Goal: Task Accomplishment & Management: Use online tool/utility

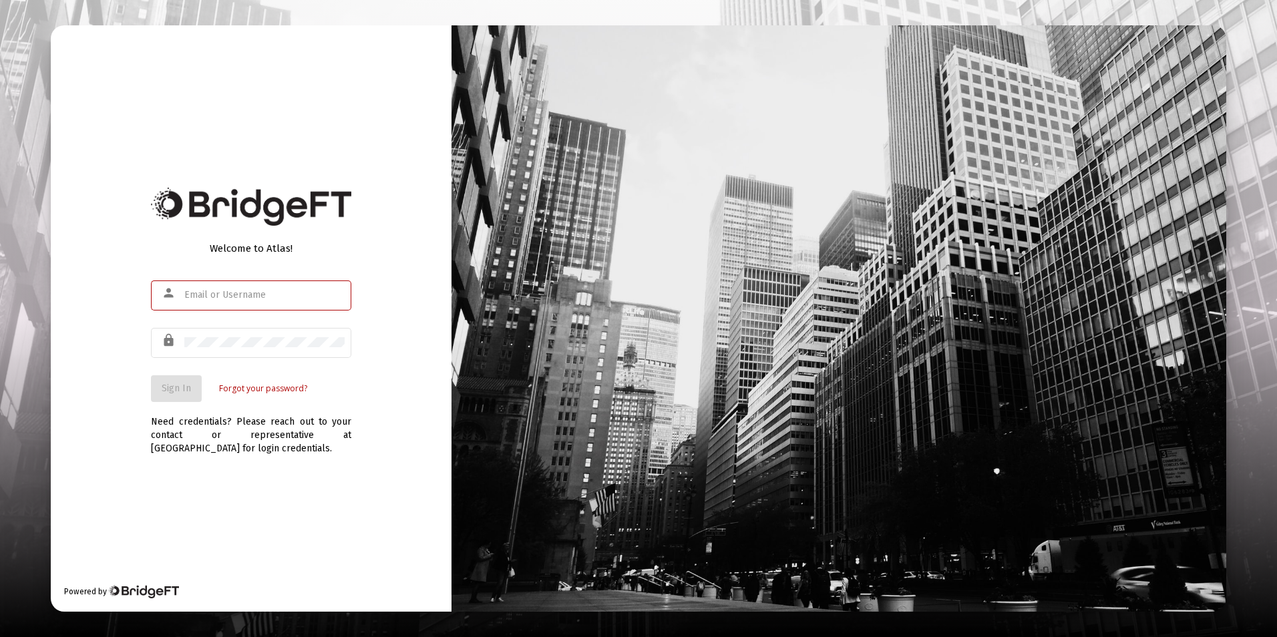
type input "[EMAIL_ADDRESS][DOMAIN_NAME]"
click at [106, 408] on div "Welcome to Atlas! person jfarabee@passivecapital.com lock Sign In Forgot your p…" at bounding box center [251, 318] width 401 height 586
click at [158, 392] on button "Sign In" at bounding box center [176, 388] width 51 height 27
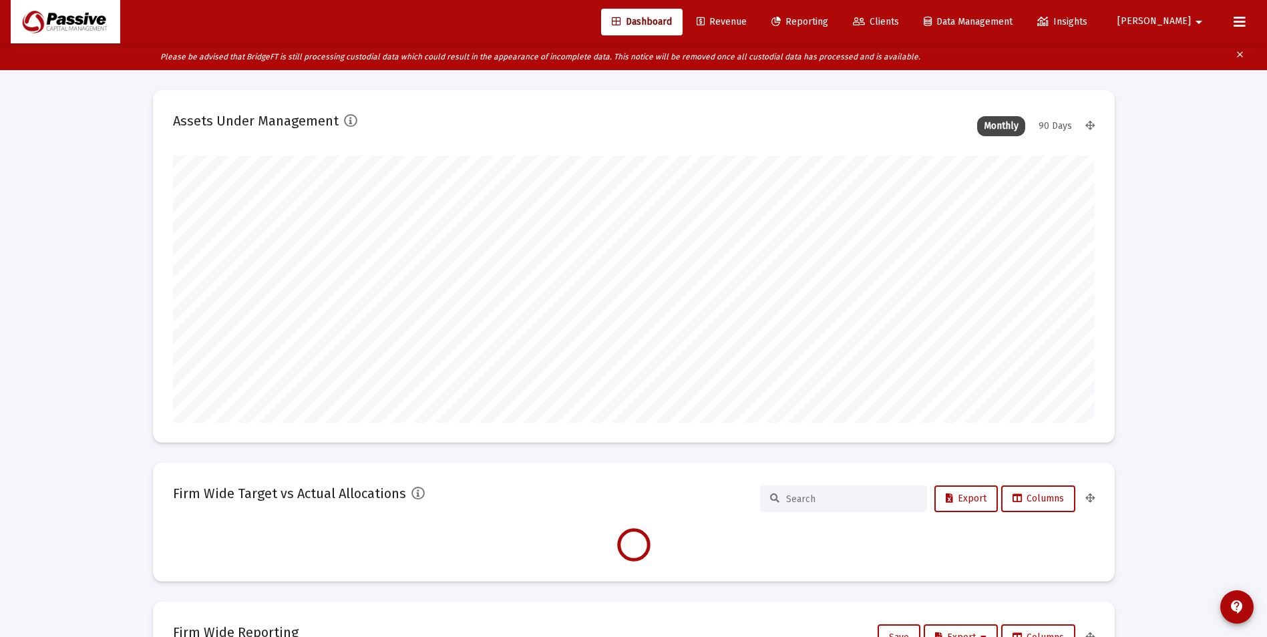
scroll to position [267, 496]
click at [828, 16] on span "Reporting" at bounding box center [799, 21] width 57 height 11
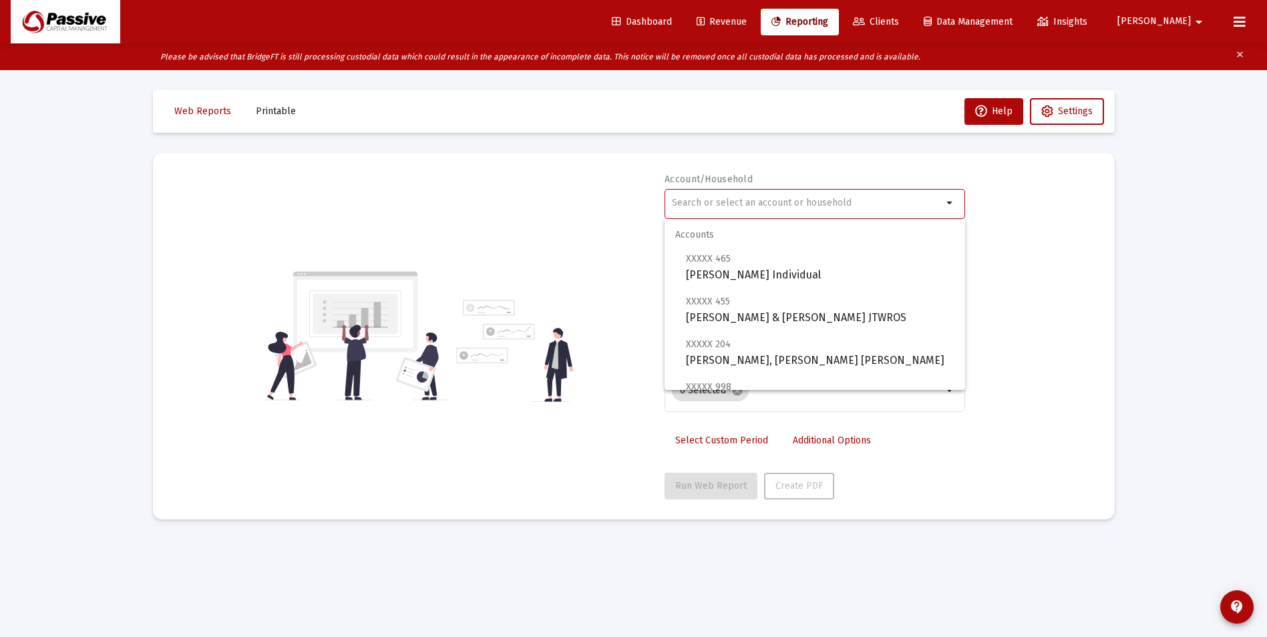
click at [791, 198] on input "text" at bounding box center [807, 203] width 270 height 11
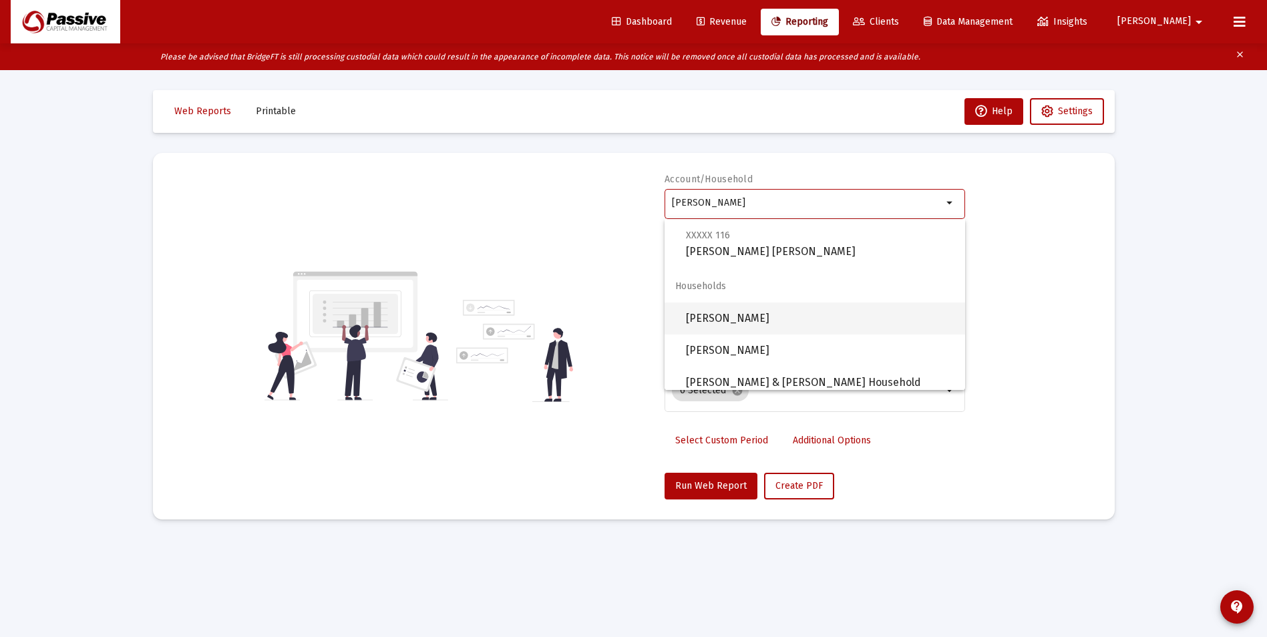
scroll to position [502, 0]
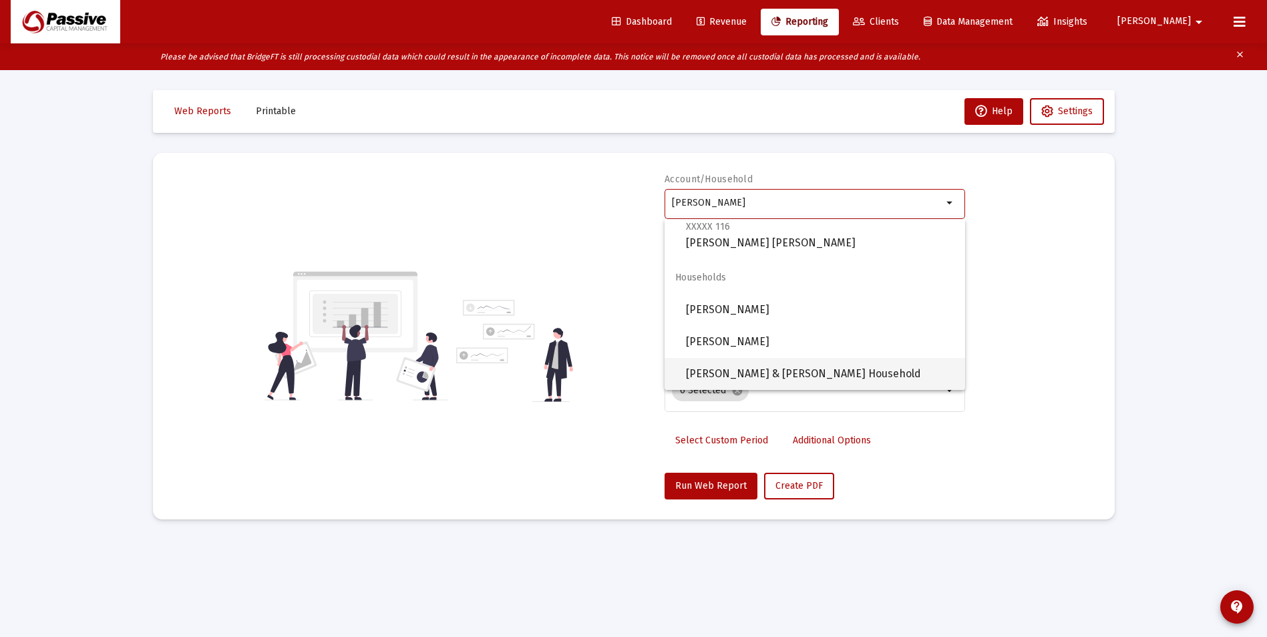
click at [777, 375] on span "Alan Griffiths & Molly Sovik Household" at bounding box center [820, 374] width 268 height 32
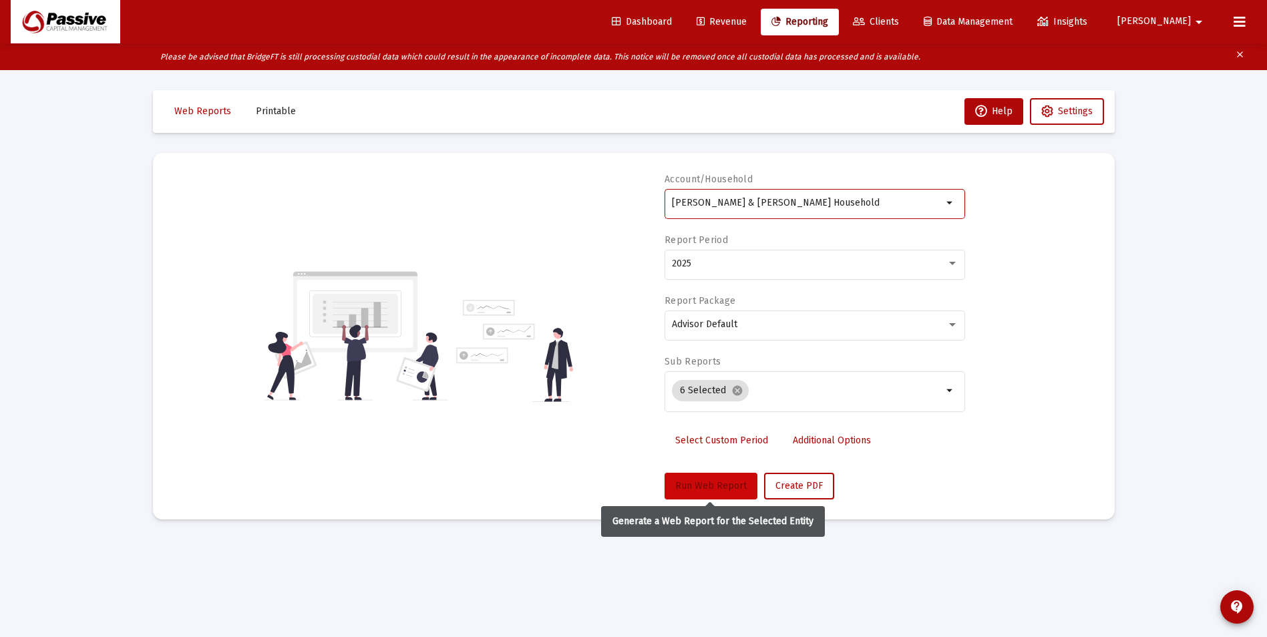
click at [700, 487] on span "Run Web Report" at bounding box center [710, 485] width 71 height 11
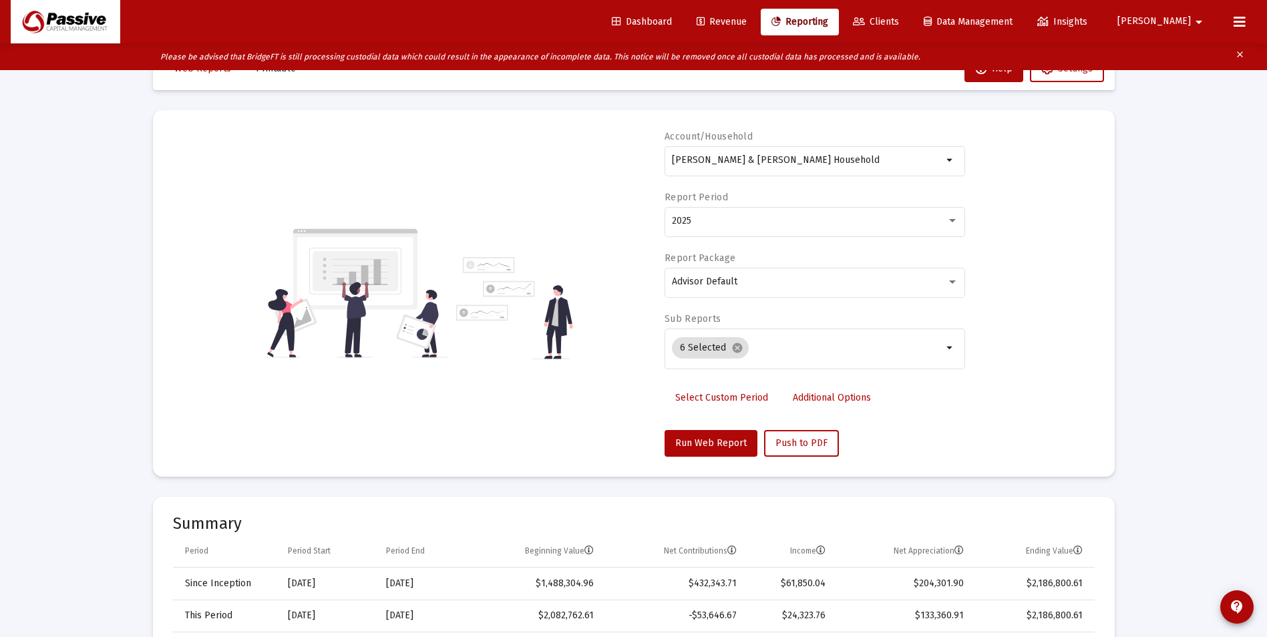
scroll to position [0, 0]
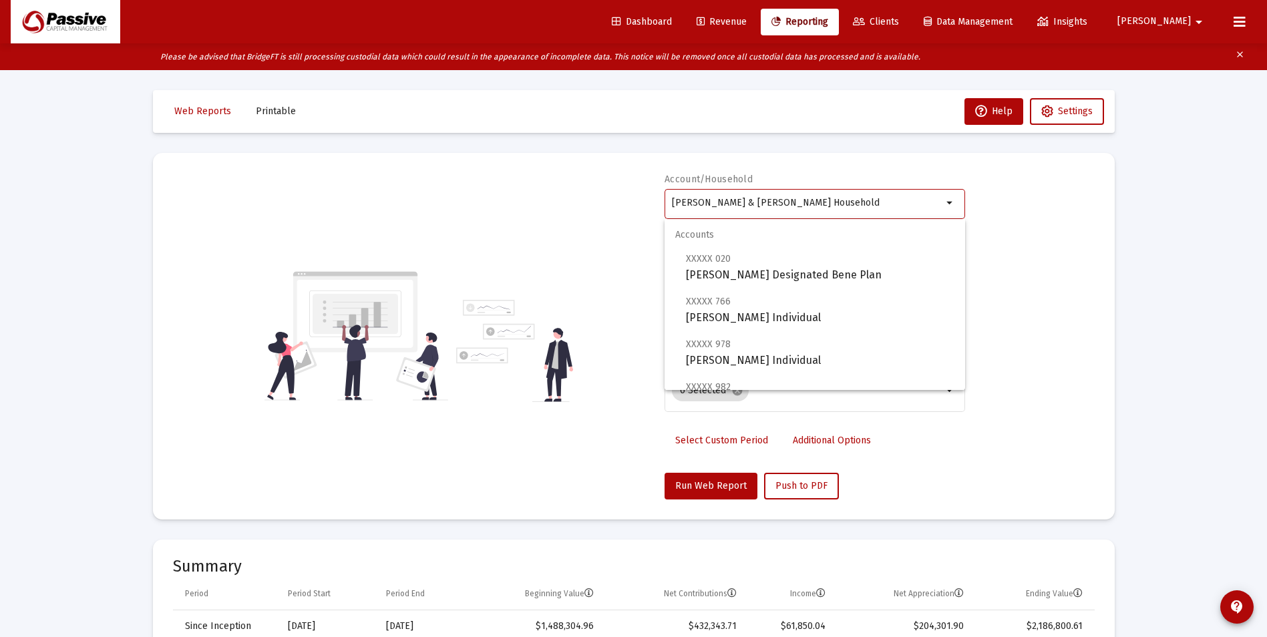
drag, startPoint x: 790, startPoint y: 171, endPoint x: 453, endPoint y: 55, distance: 356.5
click at [453, 55] on div "Dashboard Revenue Reporting Clients Data Management Insights Jake arrow_drop_do…" at bounding box center [633, 318] width 1267 height 637
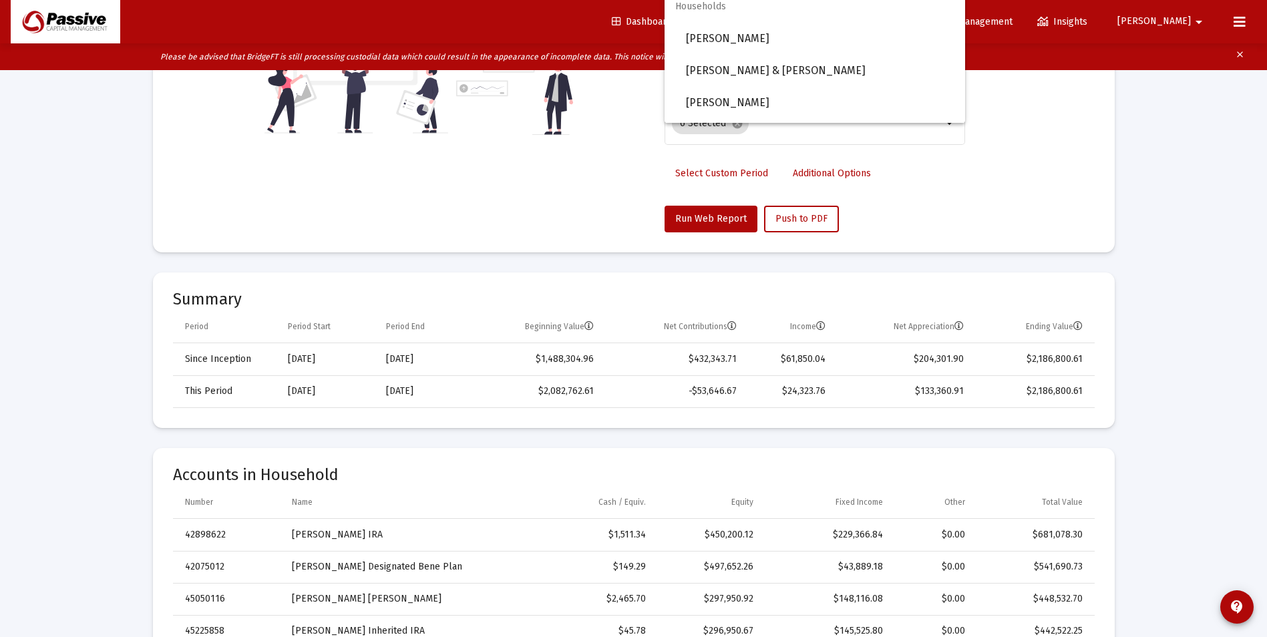
scroll to position [401, 0]
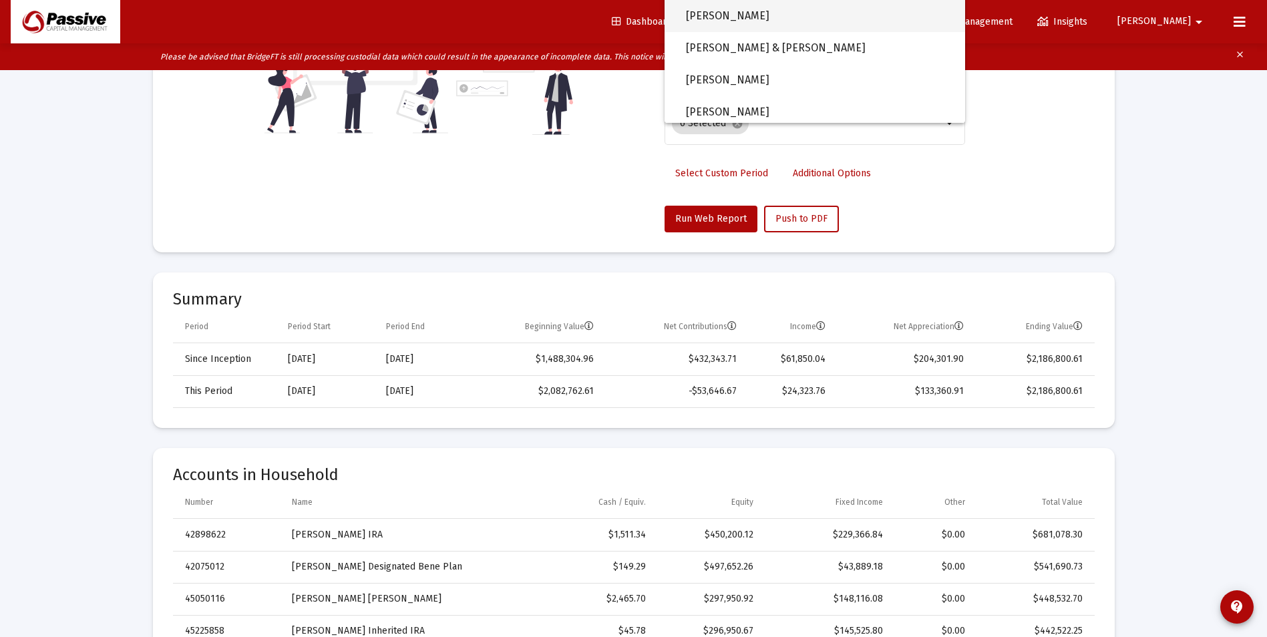
click at [757, 15] on span "Farabee, Jake Household" at bounding box center [820, 16] width 268 height 32
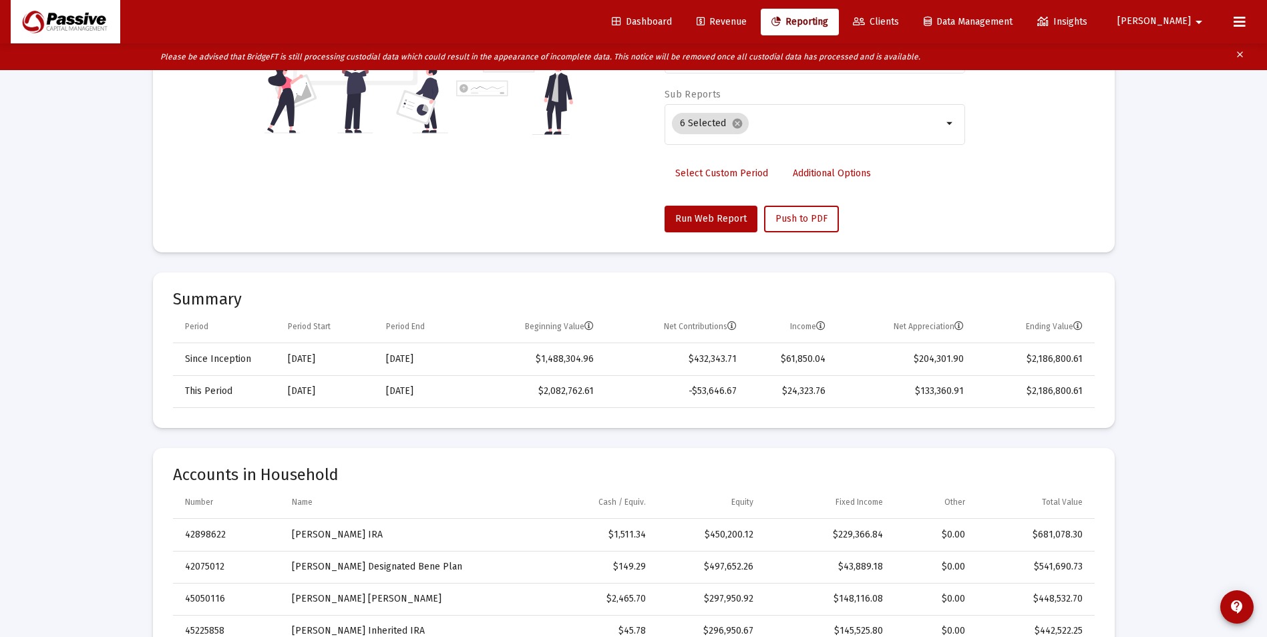
type input "Farabee, Jake Household"
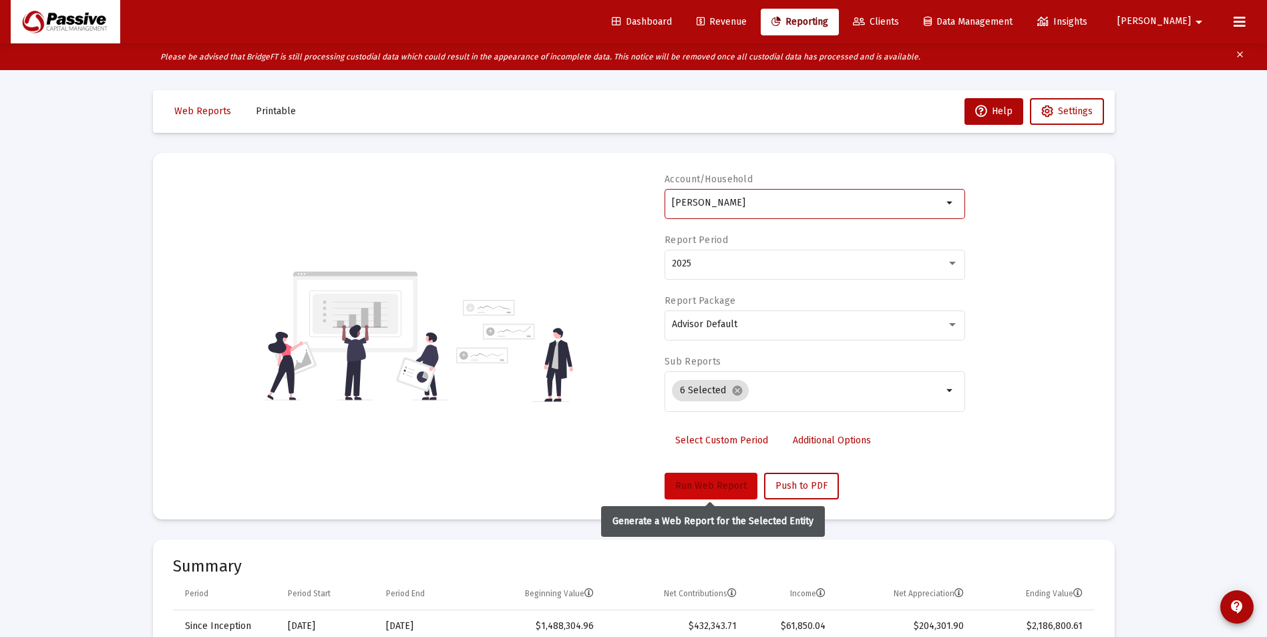
click at [681, 487] on span "Run Web Report" at bounding box center [710, 485] width 71 height 11
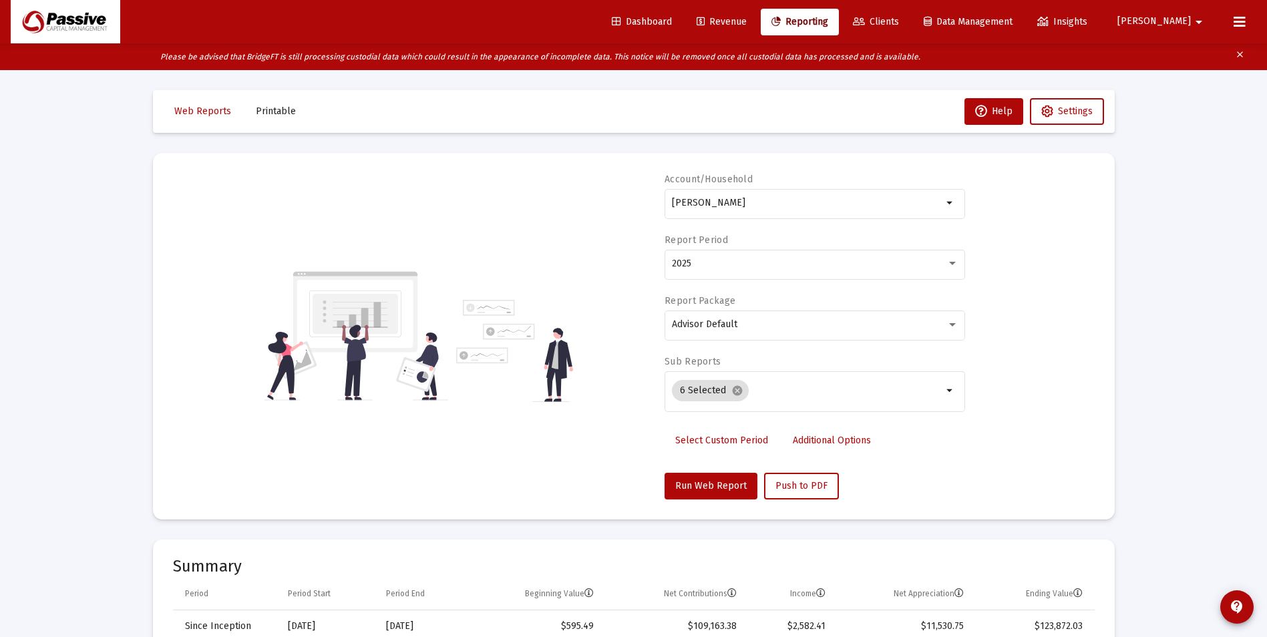
click at [1238, 23] on icon at bounding box center [1240, 22] width 12 height 16
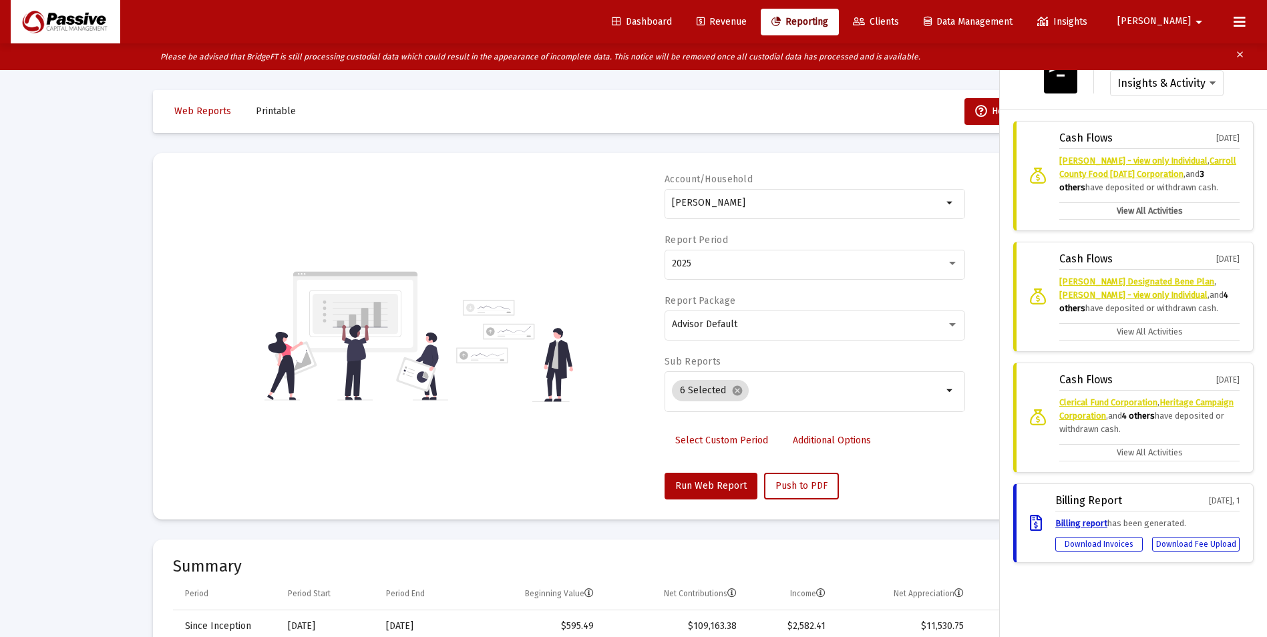
click at [1158, 210] on label "View All Activities" at bounding box center [1149, 210] width 180 height 17
click at [0, 0] on input "View All Activities" at bounding box center [0, 0] width 0 height 0
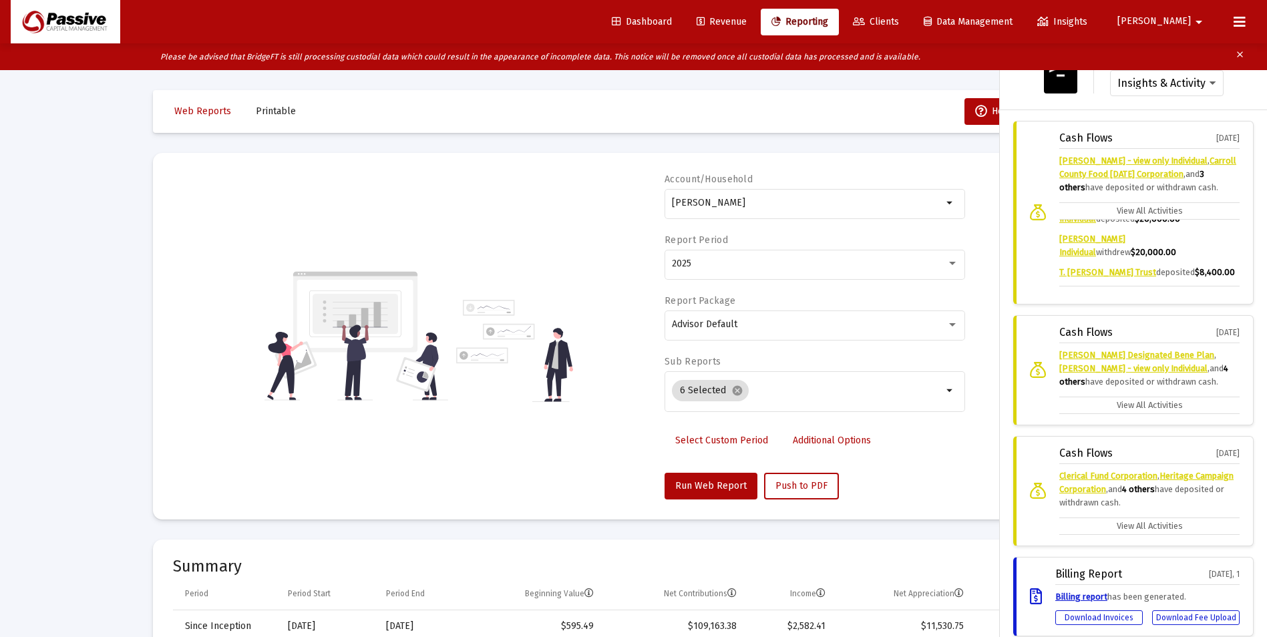
scroll to position [108, 0]
drag, startPoint x: 1242, startPoint y: 15, endPoint x: 1123, endPoint y: 15, distance: 118.2
click at [1242, 15] on icon at bounding box center [1240, 22] width 12 height 16
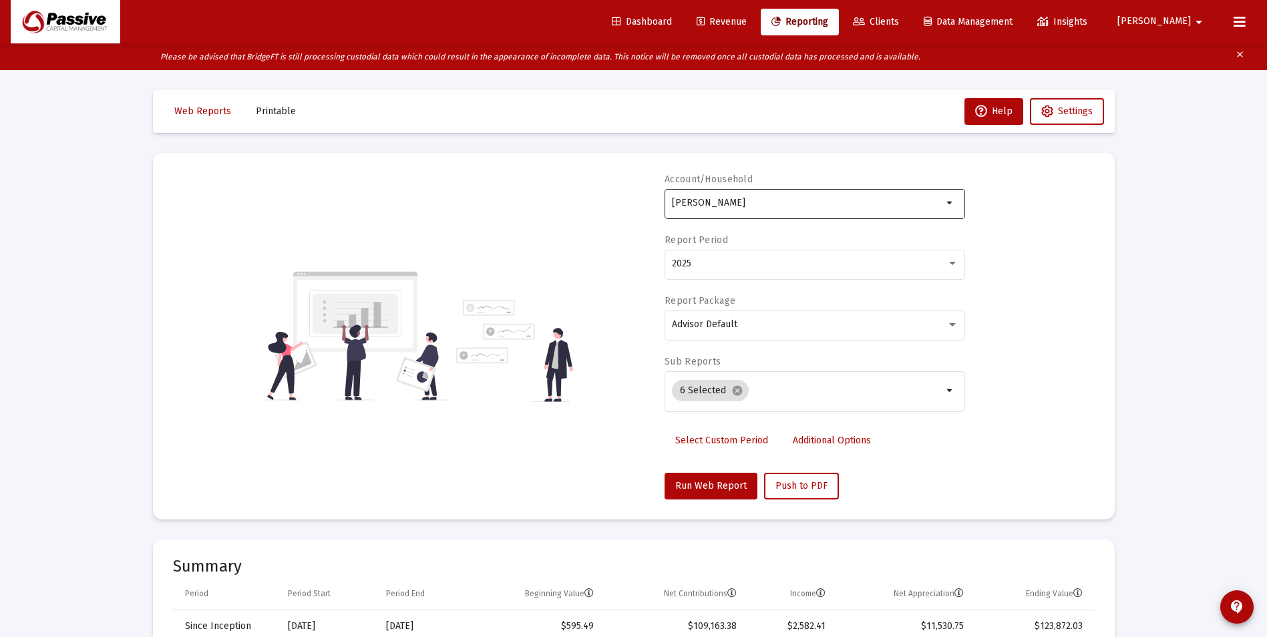
drag, startPoint x: 786, startPoint y: 204, endPoint x: 799, endPoint y: 203, distance: 13.4
click at [787, 202] on input "Farabee, Jake Household" at bounding box center [807, 203] width 270 height 11
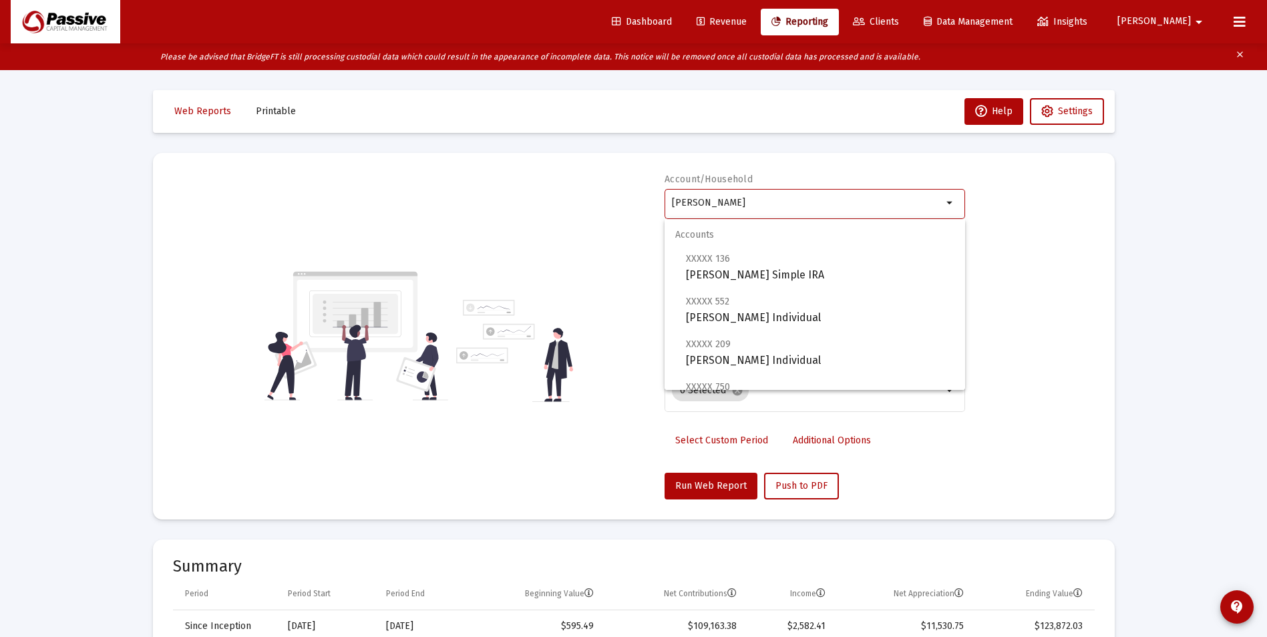
drag, startPoint x: 799, startPoint y: 203, endPoint x: 443, endPoint y: 170, distance: 357.5
click at [443, 170] on mat-card "Account/Household Farabee, Jake Household arrow_drop_down Report Period 2025 Re…" at bounding box center [634, 336] width 962 height 367
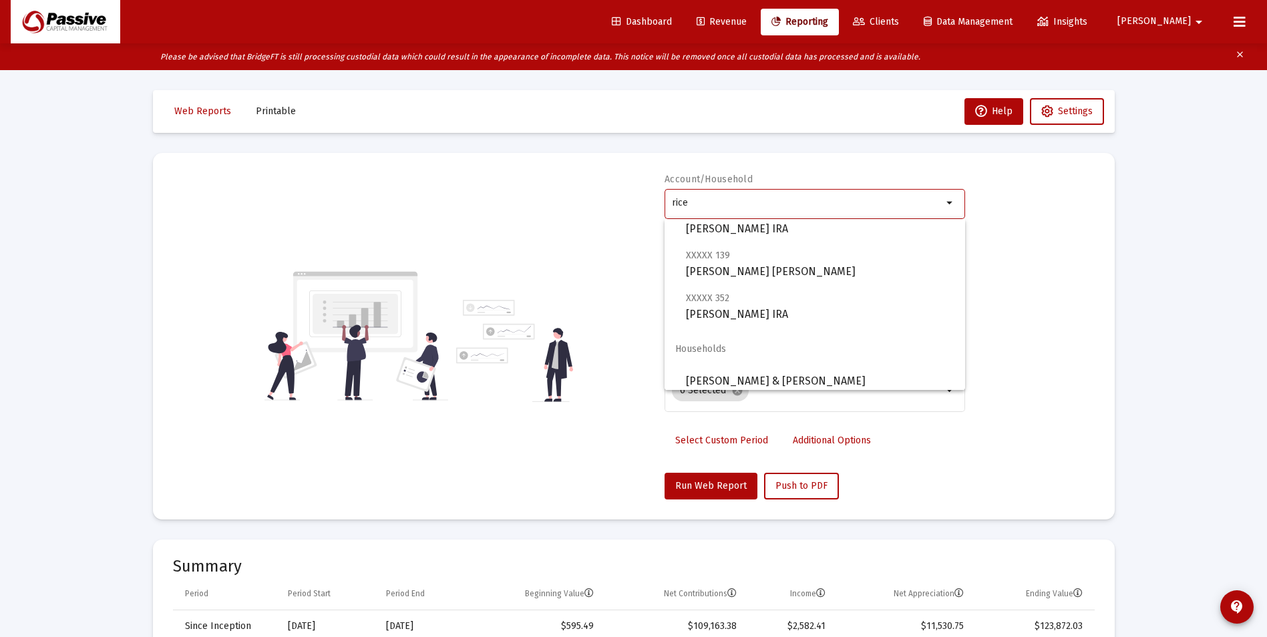
scroll to position [289, 0]
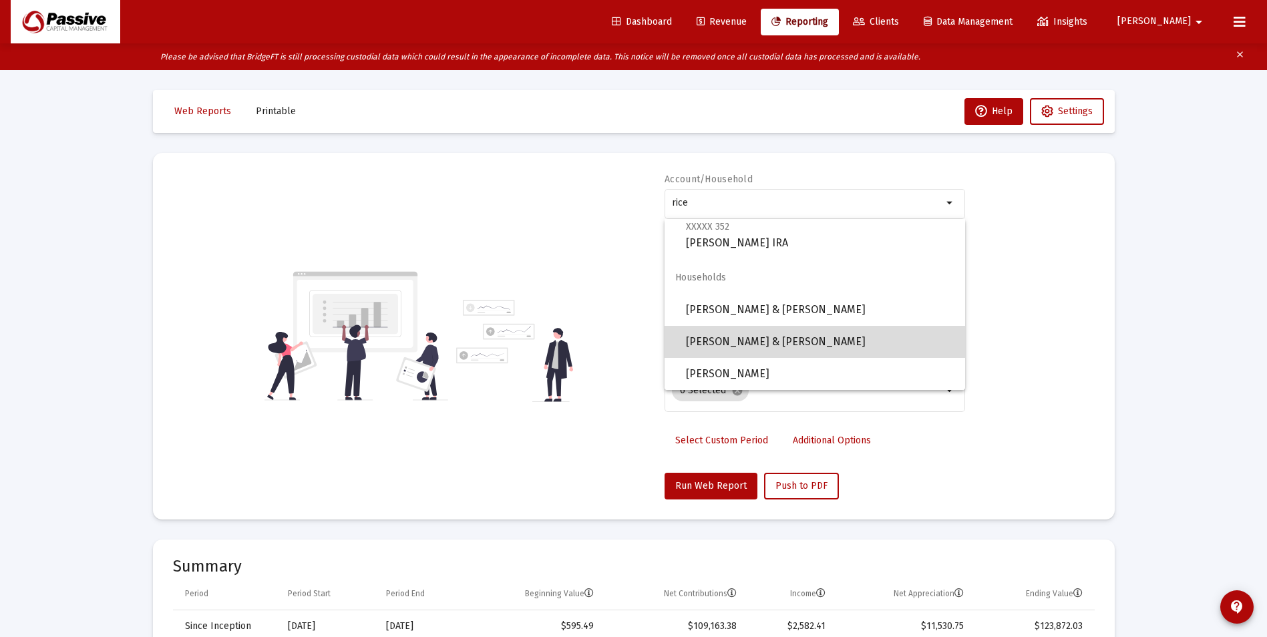
click at [815, 339] on span "Rice, Matthew & Jessica Household" at bounding box center [820, 342] width 268 height 32
type input "Rice, Matthew & Jessica Household"
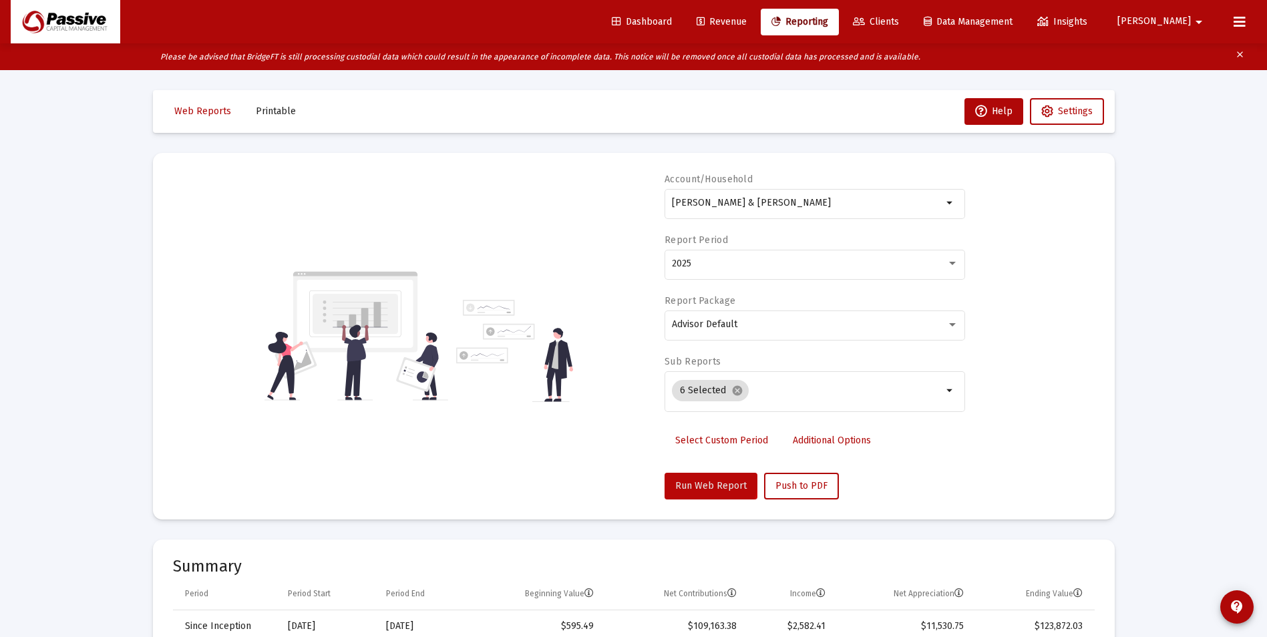
click at [707, 482] on span "Run Web Report" at bounding box center [710, 485] width 71 height 11
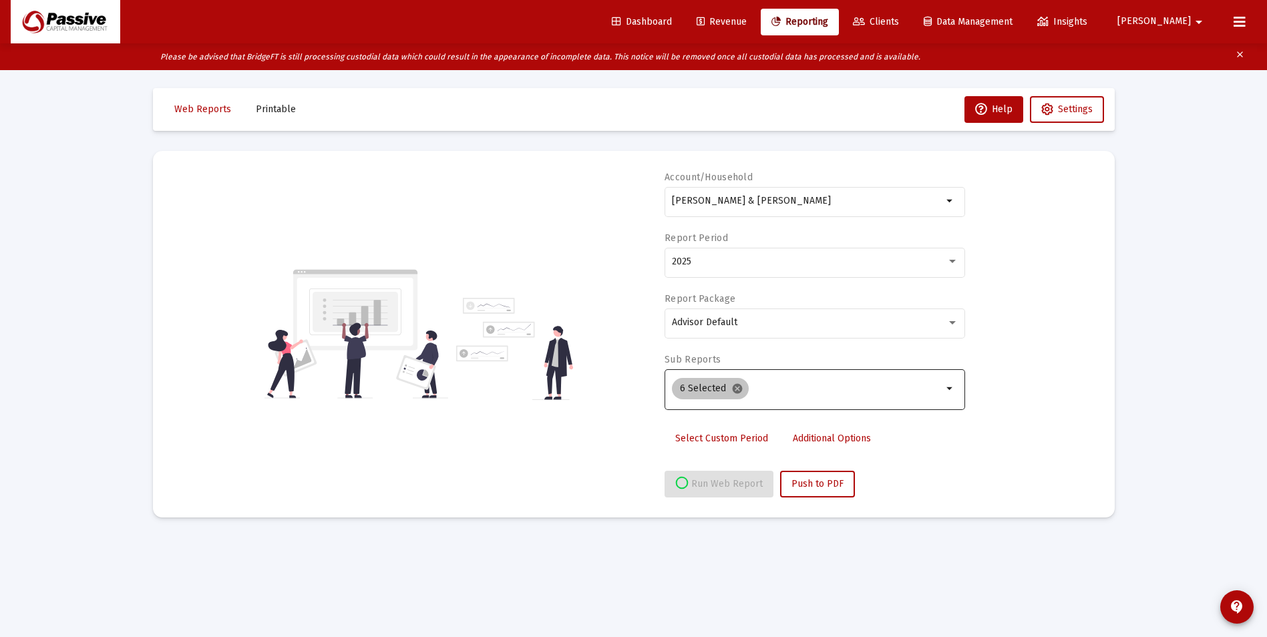
scroll to position [27, 0]
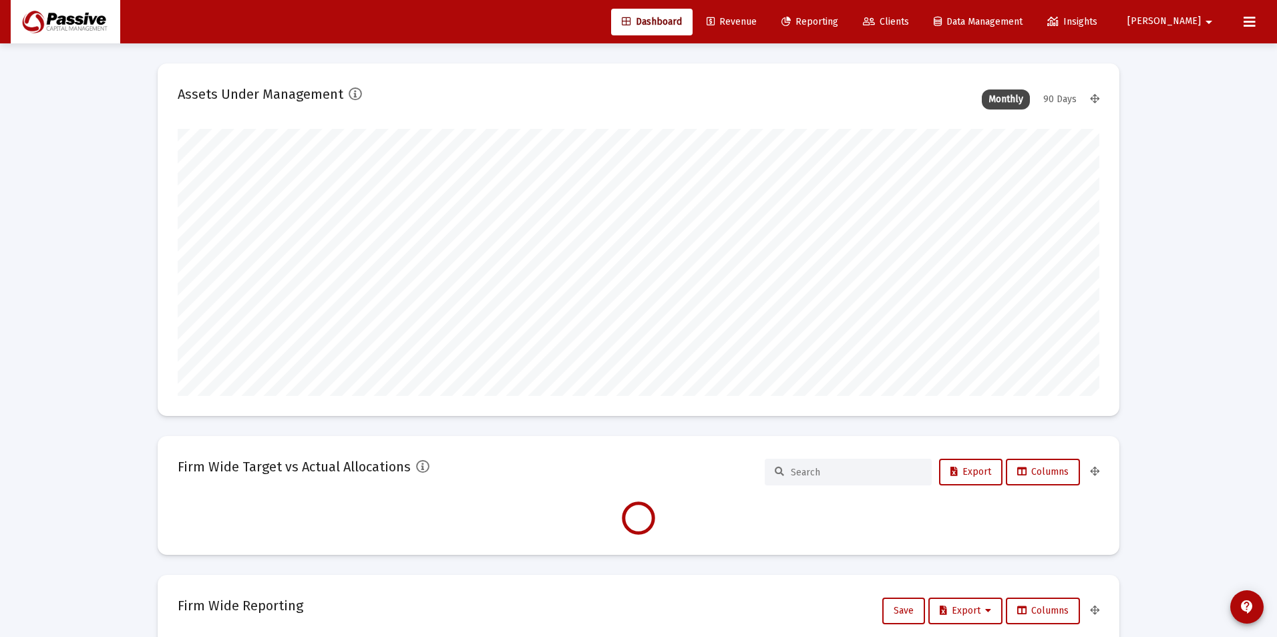
type input "2025-08-12"
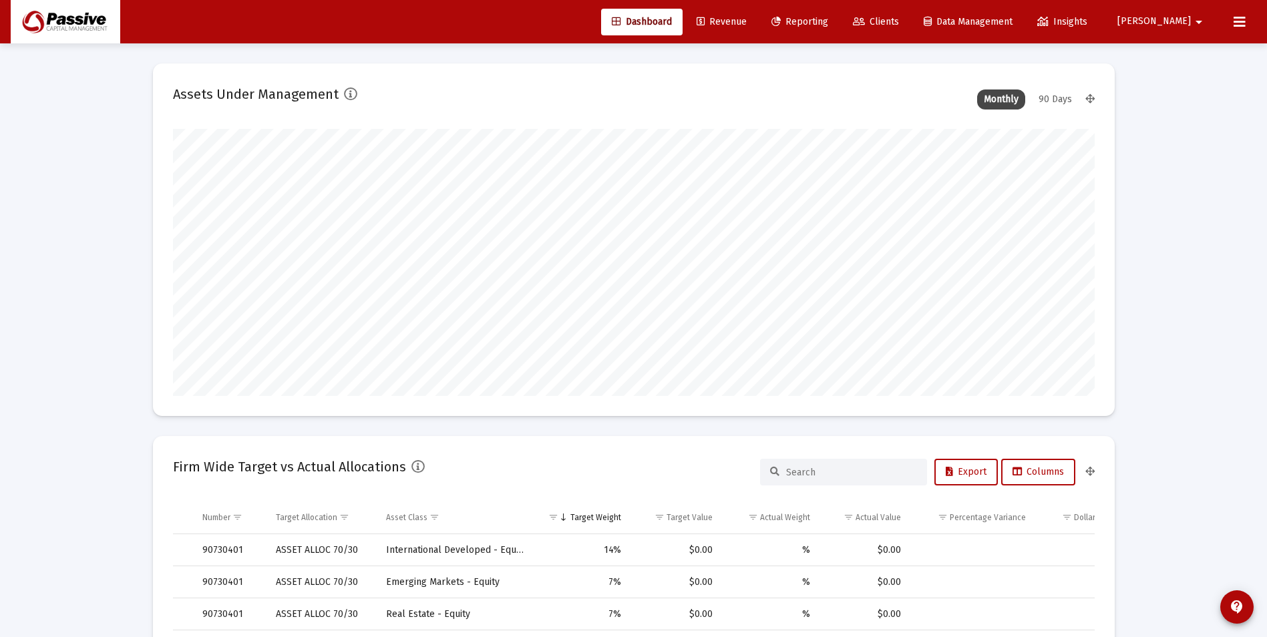
click at [839, 27] on link "Reporting" at bounding box center [800, 22] width 78 height 27
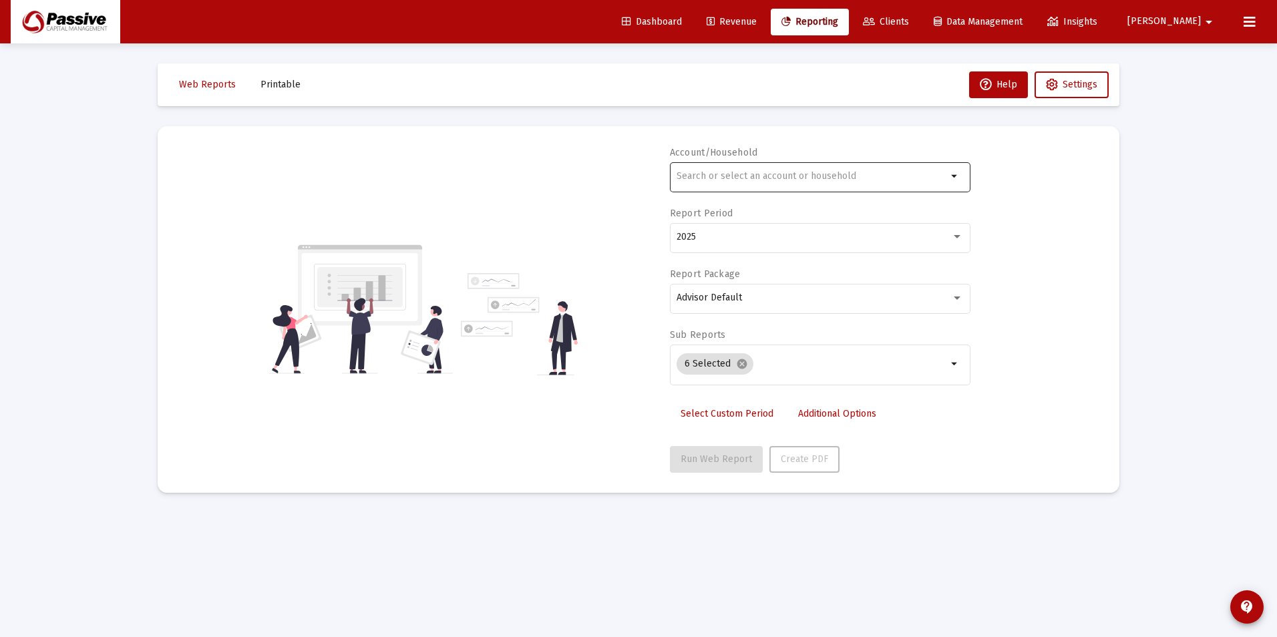
click at [745, 175] on input "text" at bounding box center [812, 176] width 270 height 11
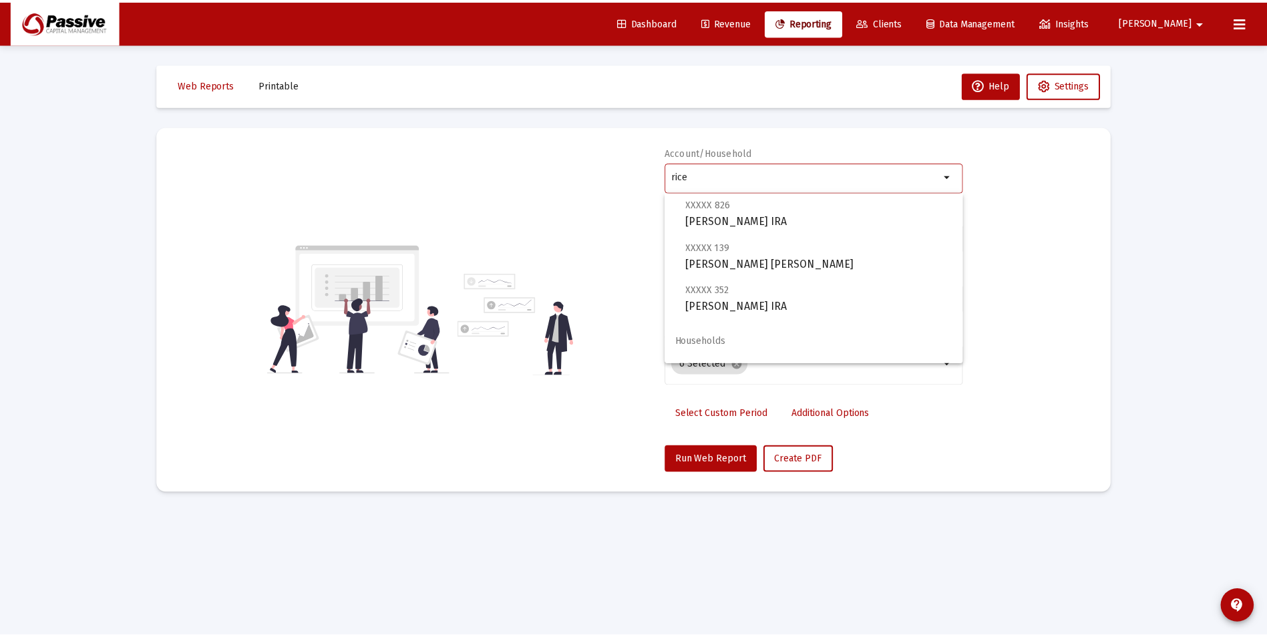
scroll to position [289, 0]
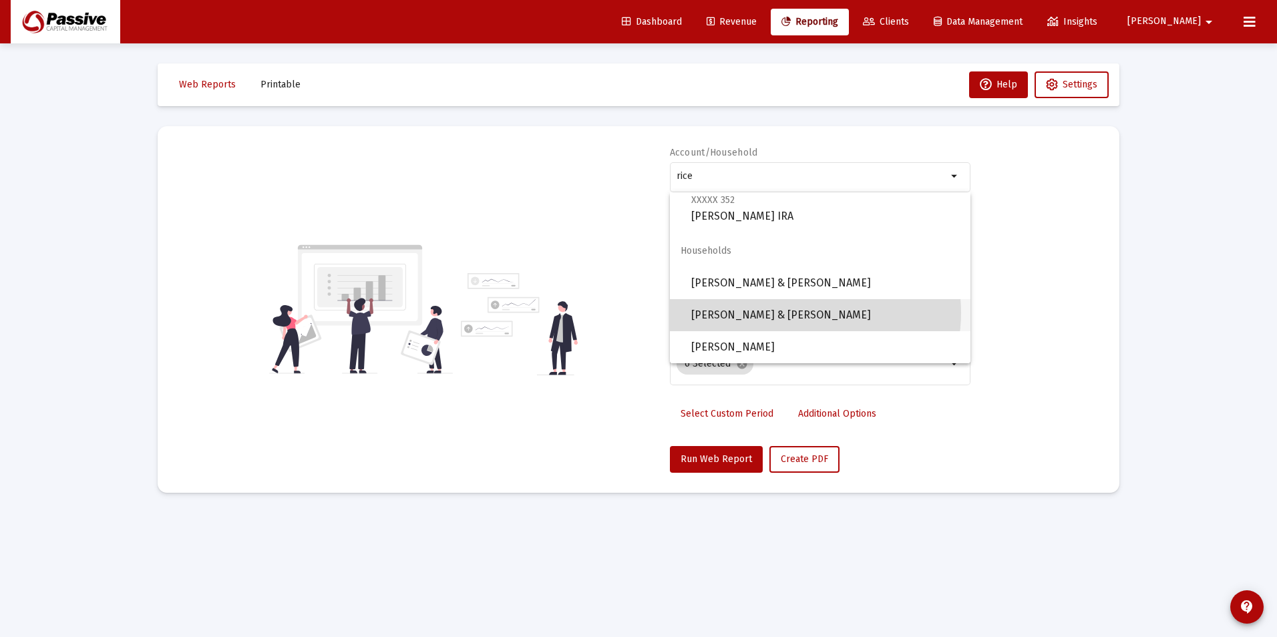
click at [801, 313] on span "Rice, Matthew & Jessica Household" at bounding box center [825, 315] width 268 height 32
type input "Rice, Matthew & Jessica Household"
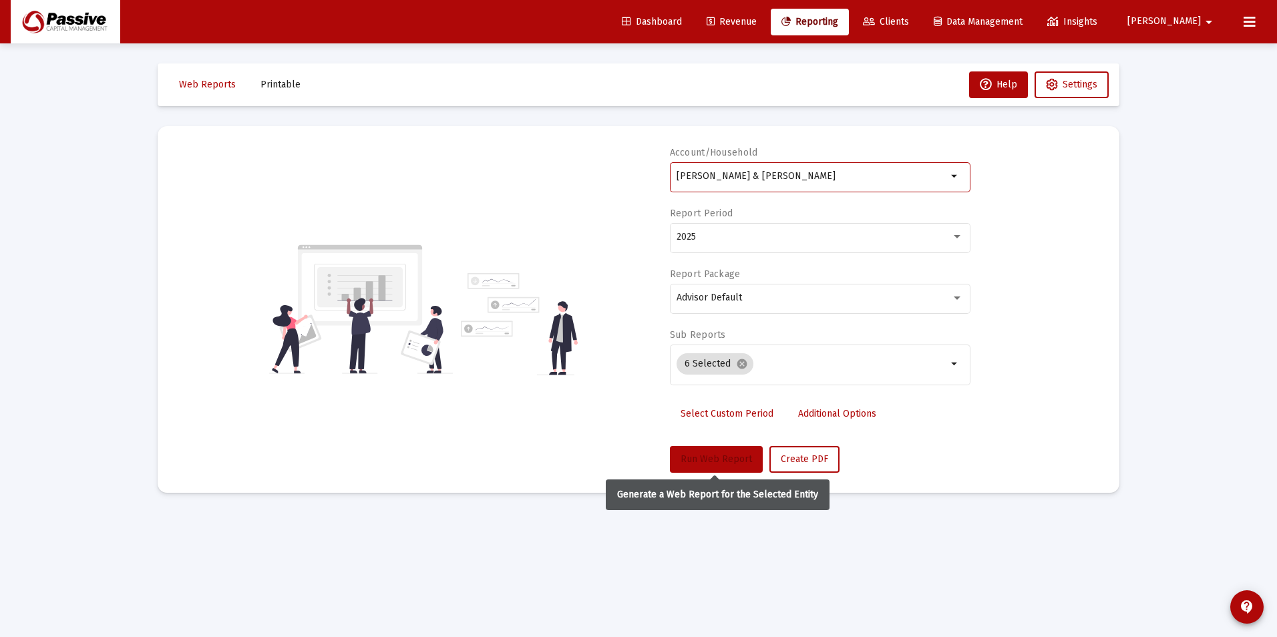
click at [719, 445] on div "Account/Household Rice, Matthew & Jessica Household arrow_drop_down Report Peri…" at bounding box center [820, 309] width 301 height 327
click at [717, 459] on span "Run Web Report" at bounding box center [716, 458] width 71 height 11
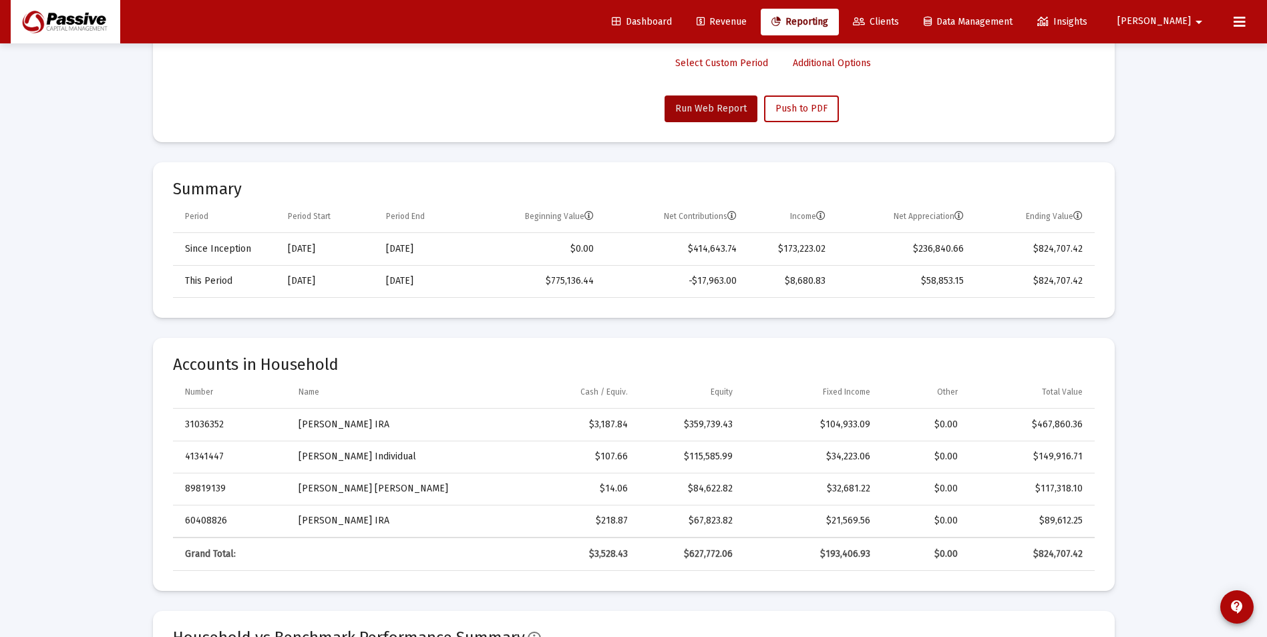
scroll to position [334, 0]
